Goal: Answer question/provide support

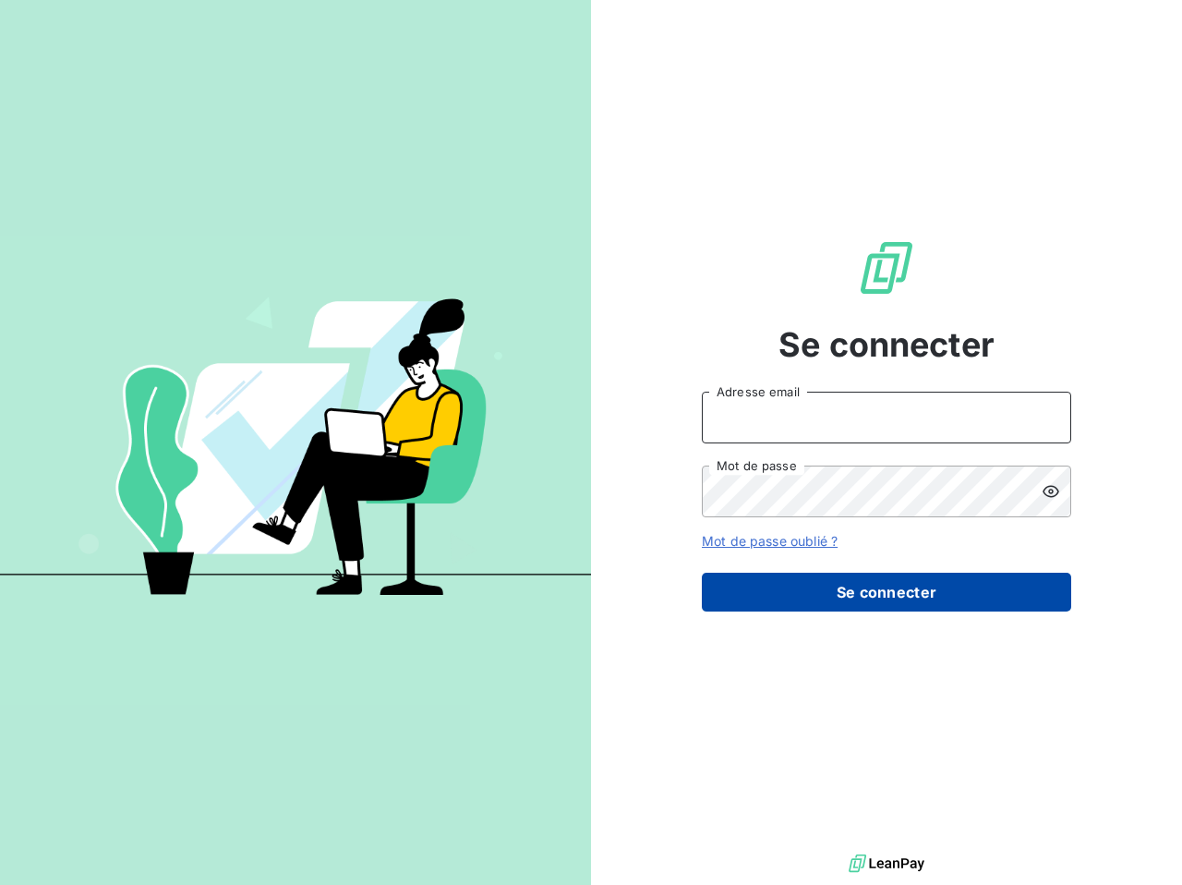
type input "[EMAIL_ADDRESS][DOMAIN_NAME]"
click at [899, 598] on button "Se connecter" at bounding box center [886, 592] width 369 height 39
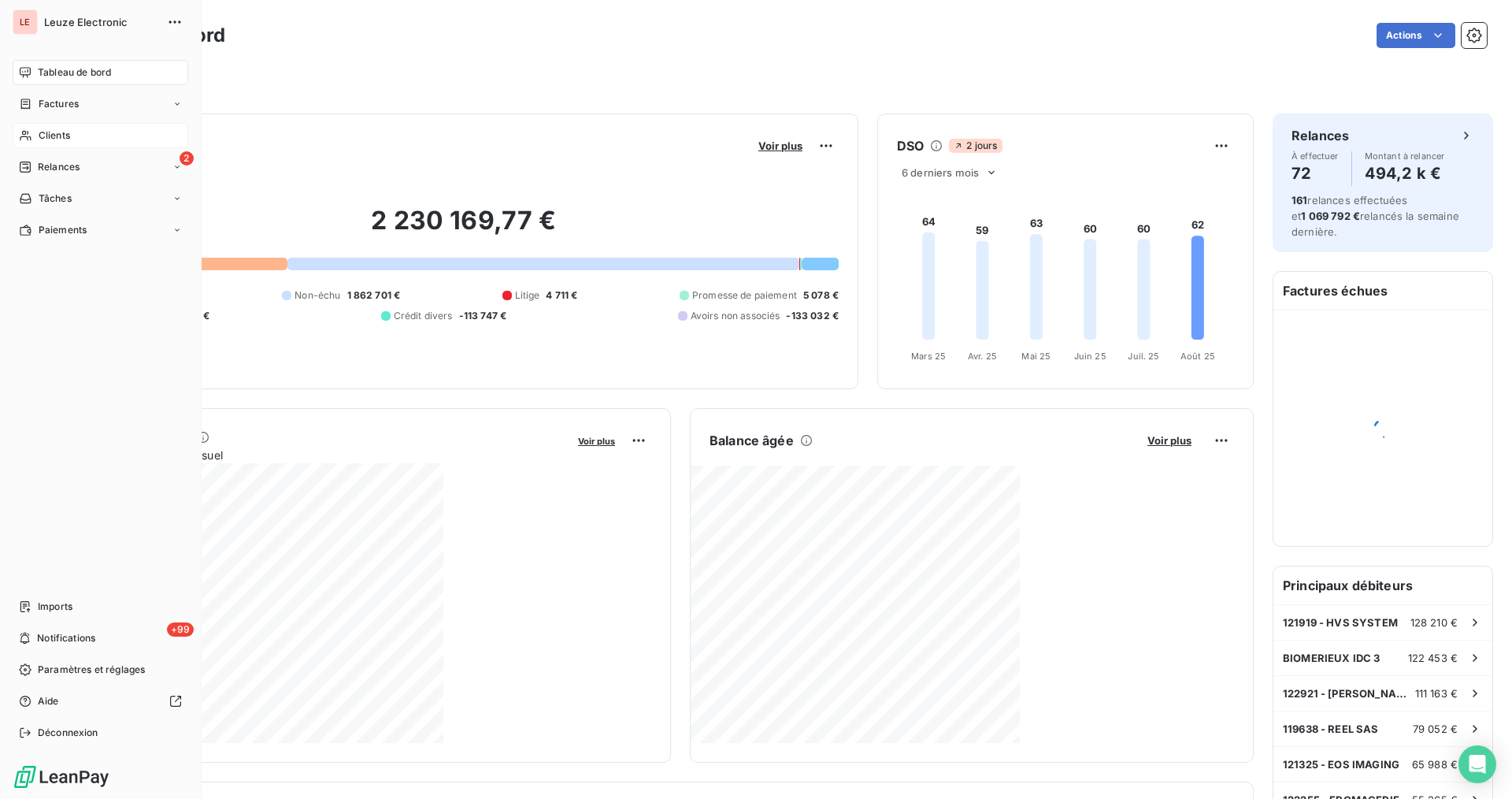
click at [39, 142] on div "Clients" at bounding box center [101, 136] width 176 height 26
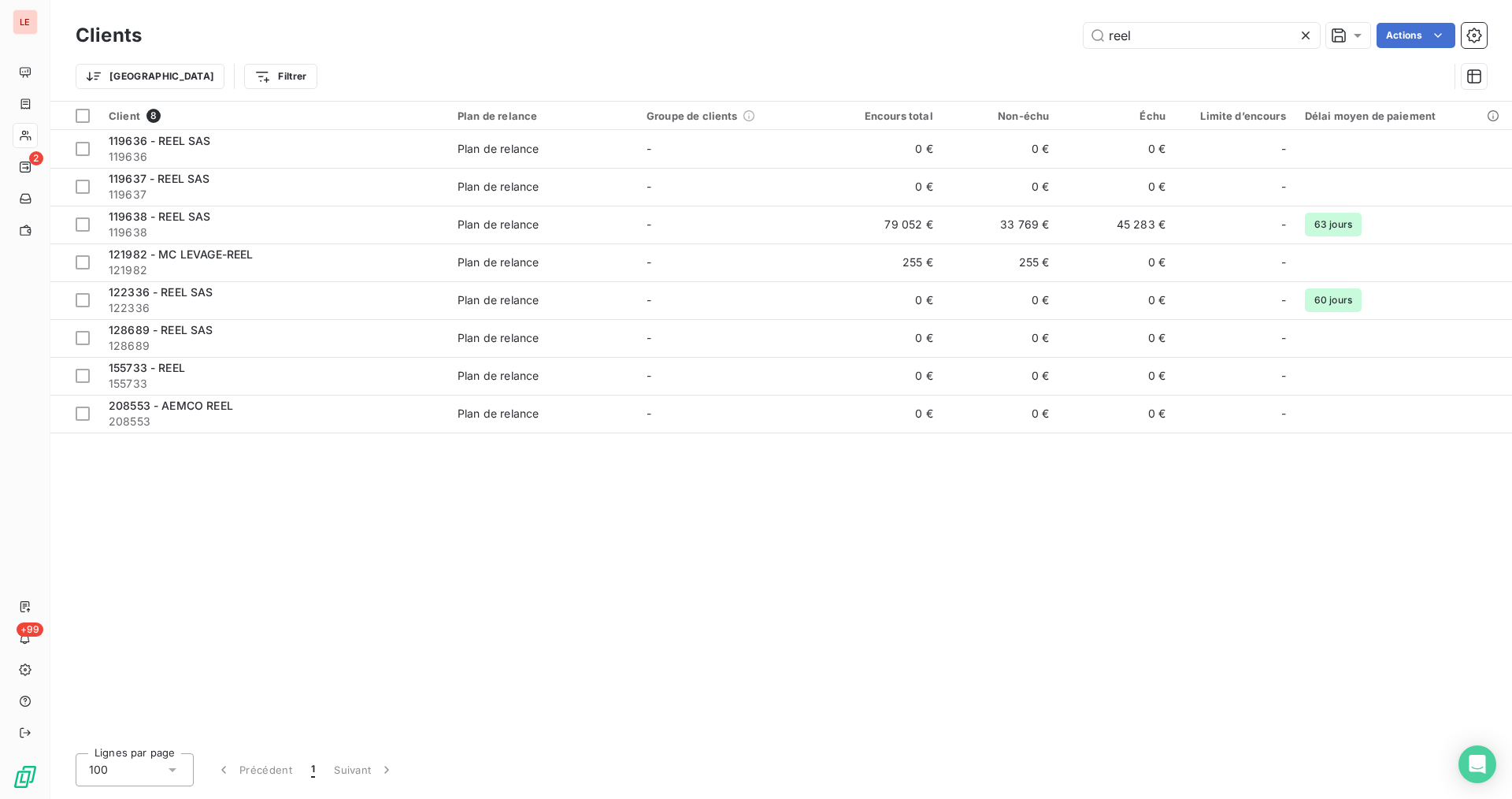
type input "reel"
click at [1007, 37] on icon at bounding box center [1306, 35] width 15 height 15
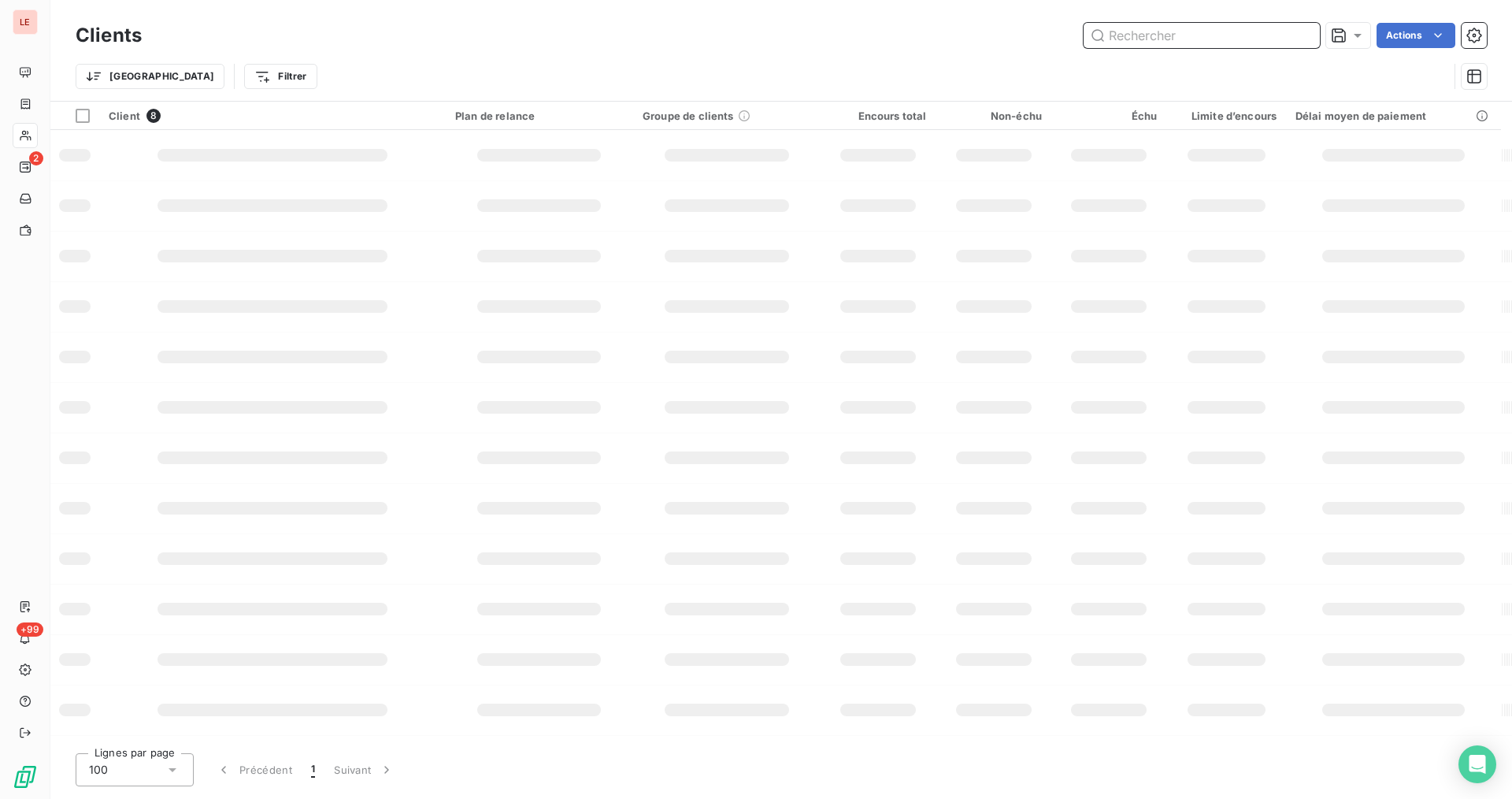
click at [1007, 31] on input "text" at bounding box center [1202, 36] width 236 height 26
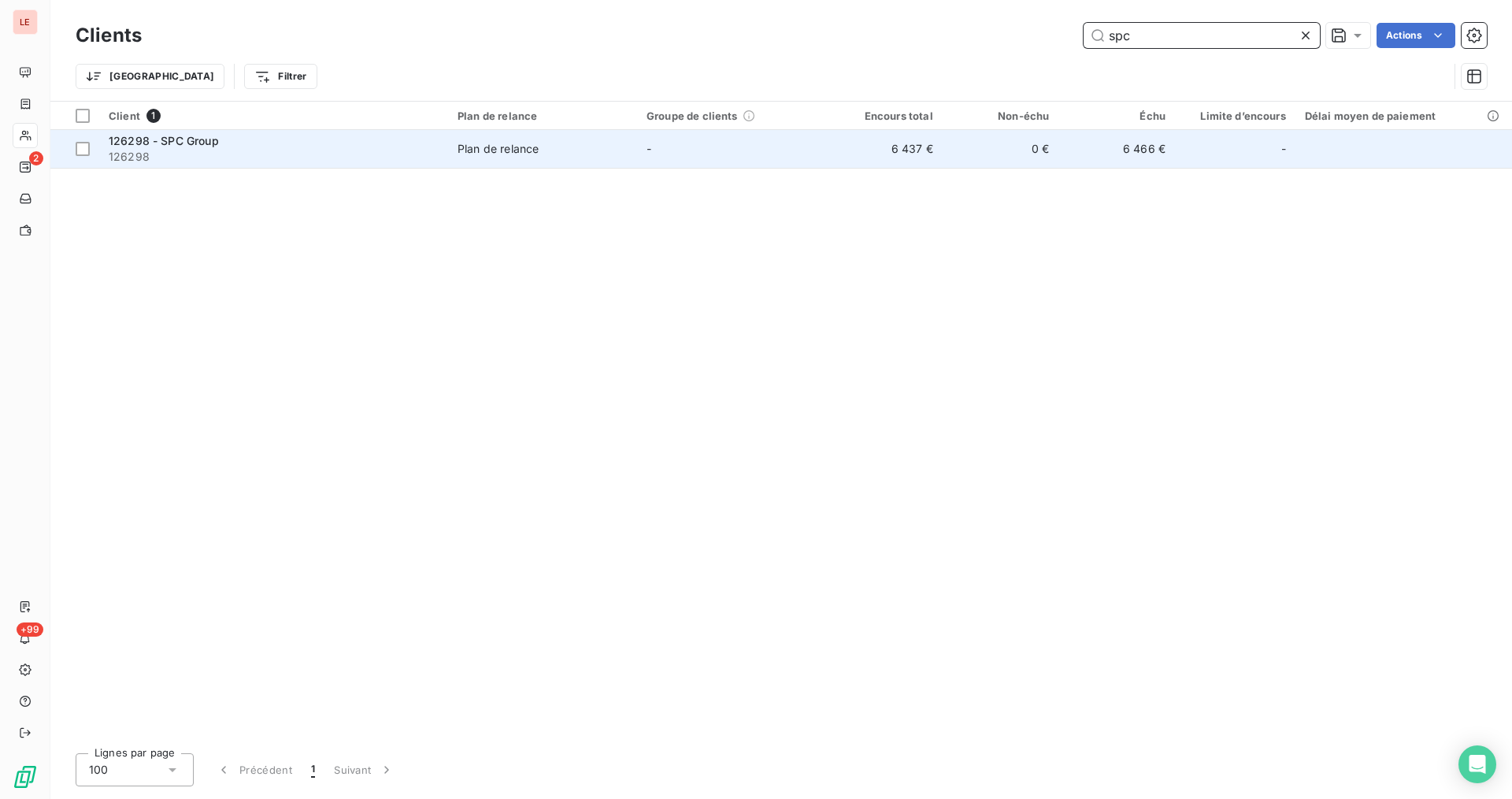
type input "spc"
click at [1007, 142] on div "-" at bounding box center [1235, 149] width 101 height 26
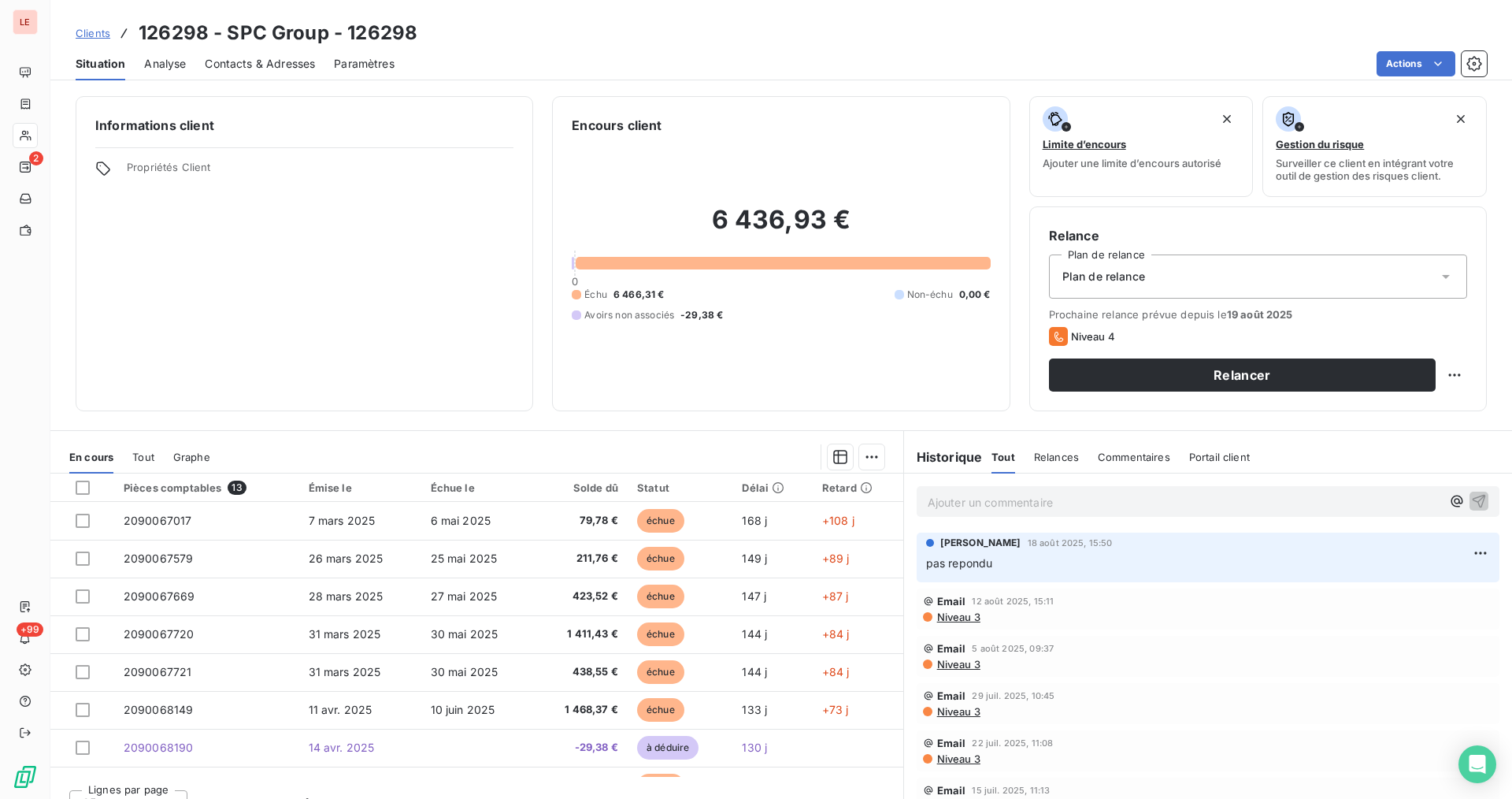
click at [1007, 511] on p "Ajouter un commentaire ﻿" at bounding box center [1185, 501] width 513 height 20
